Goal: Information Seeking & Learning: Check status

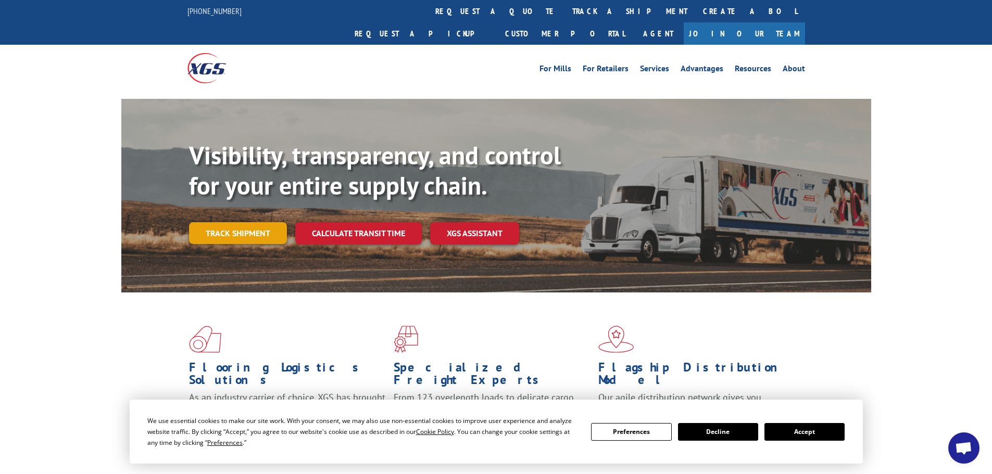
click at [223, 222] on link "Track shipment" at bounding box center [238, 233] width 98 height 22
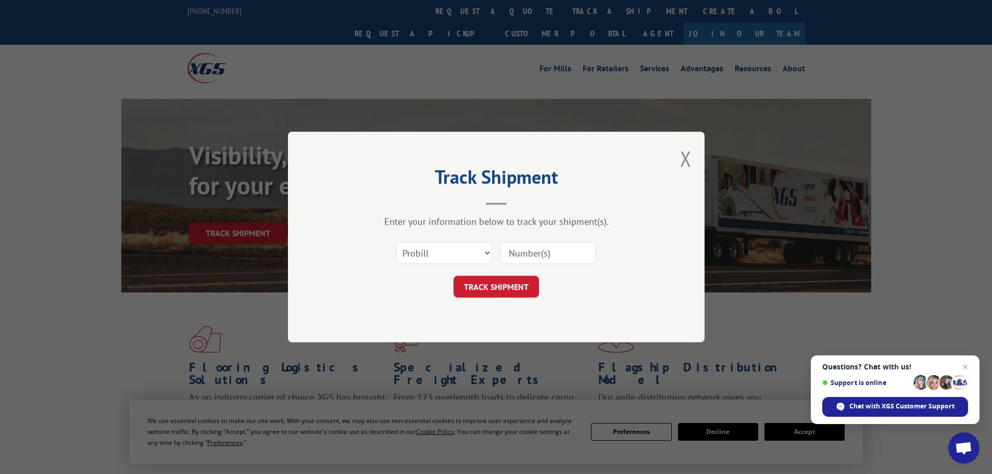
click at [516, 252] on input at bounding box center [548, 253] width 96 height 22
paste input "17472151"
type input "17472151"
click at [500, 284] on button "TRACK SHIPMENT" at bounding box center [496, 287] width 85 height 22
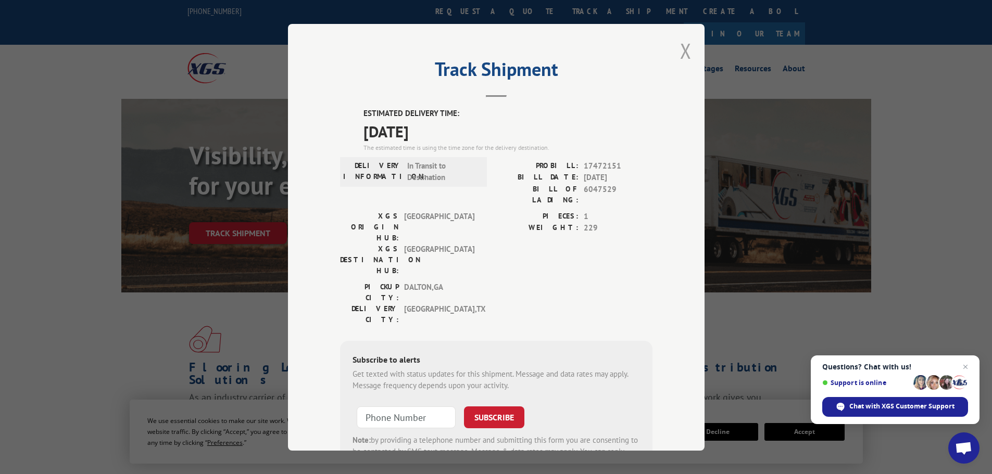
click at [681, 51] on button "Close modal" at bounding box center [685, 51] width 11 height 28
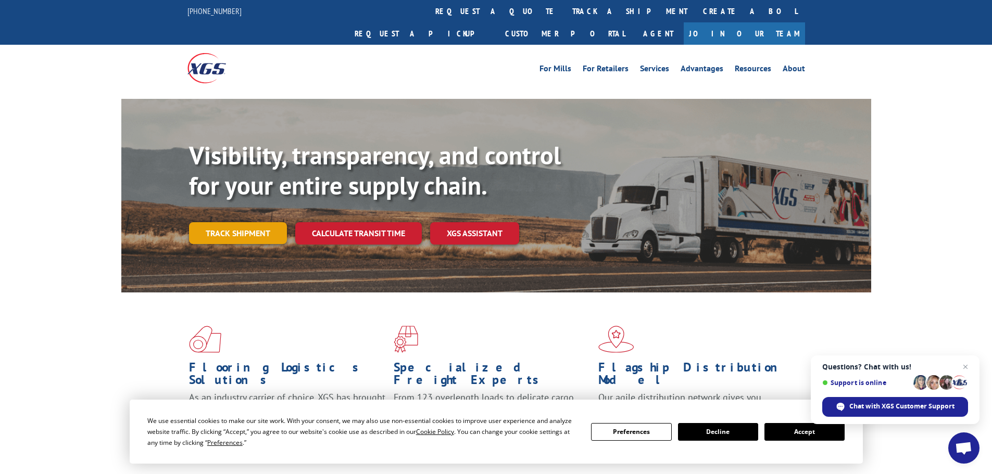
click at [257, 222] on link "Track shipment" at bounding box center [238, 233] width 98 height 22
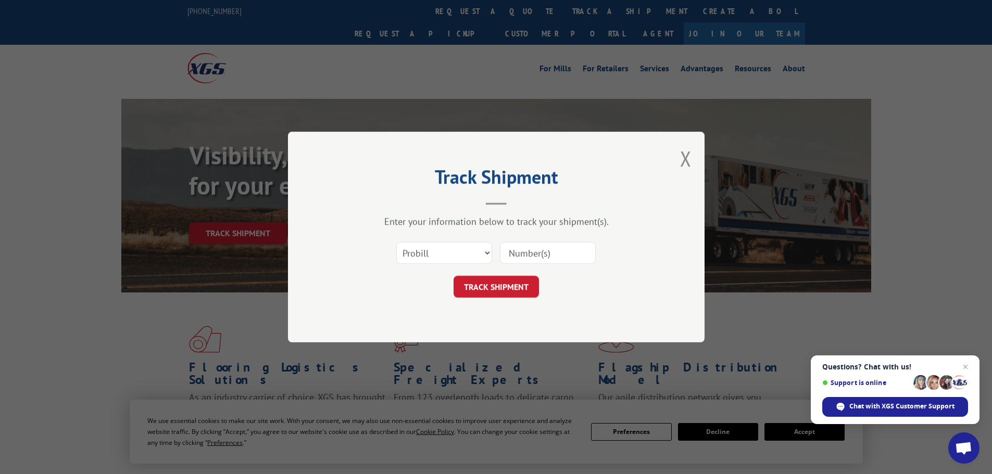
click at [526, 244] on input at bounding box center [548, 253] width 96 height 22
paste input "17517718"
type input "17517718"
click at [502, 293] on button "TRACK SHIPMENT" at bounding box center [496, 287] width 85 height 22
